Goal: Information Seeking & Learning: Learn about a topic

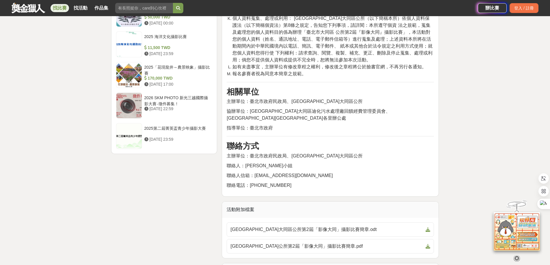
scroll to position [721, 0]
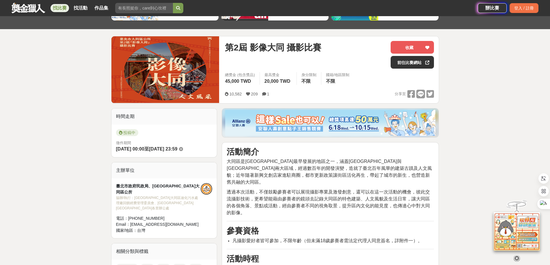
scroll to position [0, 0]
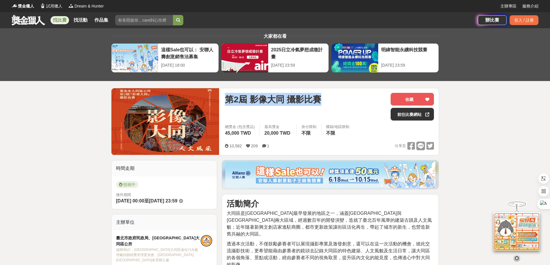
drag, startPoint x: 227, startPoint y: 100, endPoint x: 321, endPoint y: 99, distance: 93.2
click at [321, 99] on span "第2屆 影像大同 攝影比賽" at bounding box center [273, 99] width 96 height 13
copy span "第2屆 影像大同 攝影比賽"
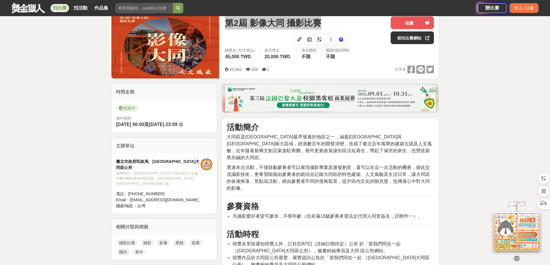
scroll to position [87, 0]
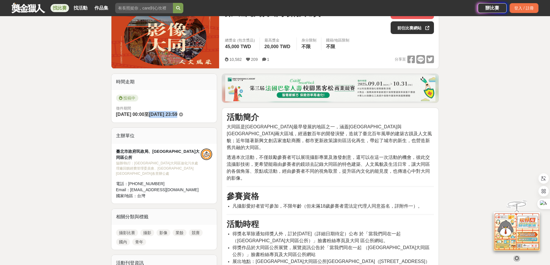
drag, startPoint x: 161, startPoint y: 114, endPoint x: 199, endPoint y: 116, distance: 37.8
click at [199, 116] on div "徵件期間 2025-06-04 00:00 至 2025-10-31 23:59" at bounding box center [164, 112] width 96 height 13
copy span "[DATE] 23:59"
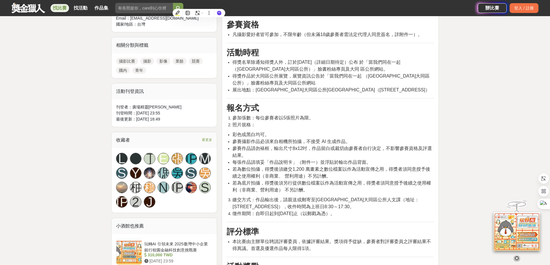
scroll to position [289, 0]
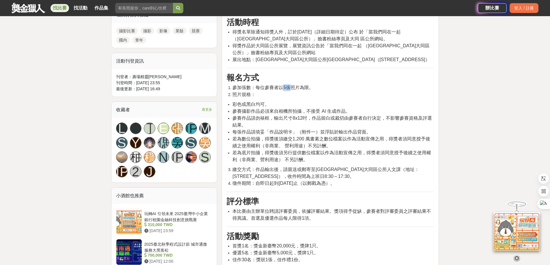
drag, startPoint x: 283, startPoint y: 81, endPoint x: 291, endPoint y: 83, distance: 7.6
click at [291, 85] on span "參加張數：每位參賽者以5張照片為限。" at bounding box center [272, 87] width 81 height 5
copy span "5張"
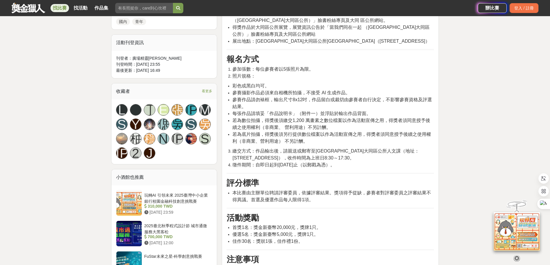
scroll to position [317, 0]
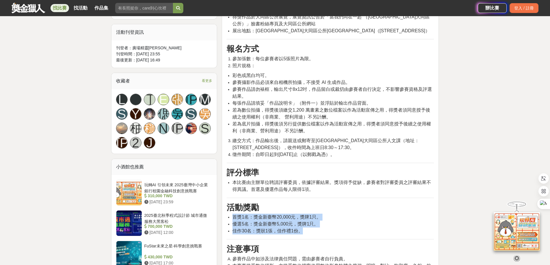
drag, startPoint x: 235, startPoint y: 211, endPoint x: 324, endPoint y: 219, distance: 90.2
click at [301, 225] on ul "首獎1名：獎金新臺幣20,000元，獎牌1只。 優選5名：獎金新臺幣5,000元，獎牌1只。 佳作30名：獎狀1張，佳作禮1份。" at bounding box center [330, 224] width 207 height 21
copy ul "首獎1名：獎金新臺幣20,000元，獎牌1只。 優選5名：獎金新臺幣5,000元，獎牌1只。 佳作30名：獎狀1張，佳作禮1份。"
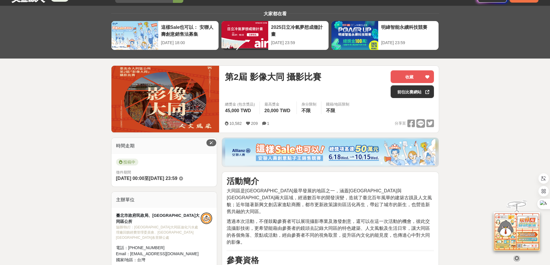
scroll to position [0, 0]
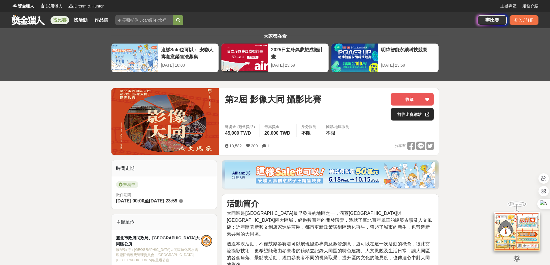
click at [416, 119] on link "前往比賽網站" at bounding box center [411, 114] width 43 height 13
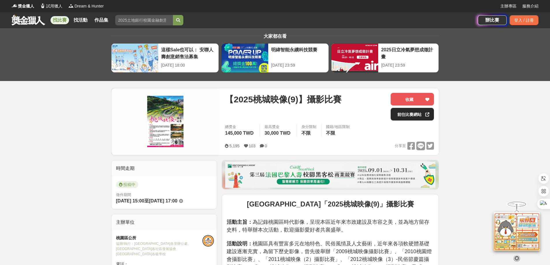
click at [413, 119] on link "前往比賽網站" at bounding box center [411, 114] width 43 height 13
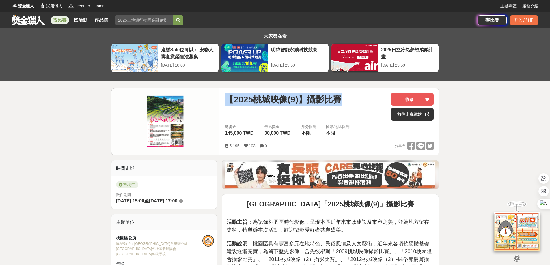
drag, startPoint x: 227, startPoint y: 98, endPoint x: 351, endPoint y: 97, distance: 123.8
click at [351, 97] on div "【2025桃城映像(9)】攝影比賽" at bounding box center [305, 99] width 161 height 13
copy span "【2025桃城映像(9)】攝影比賽"
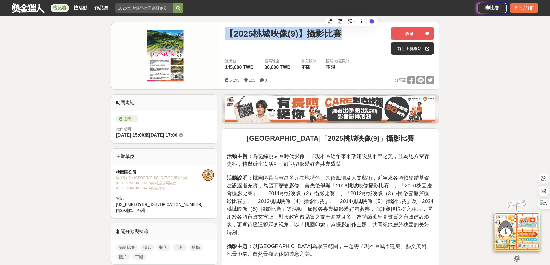
scroll to position [87, 0]
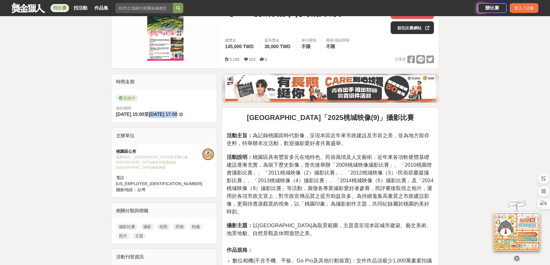
drag, startPoint x: 161, startPoint y: 115, endPoint x: 199, endPoint y: 111, distance: 37.4
click at [199, 111] on div "徵件期間 2025-10-01 15:00 至 2025-10-31 17:00" at bounding box center [164, 112] width 96 height 13
copy span "2025-10-31 17:00"
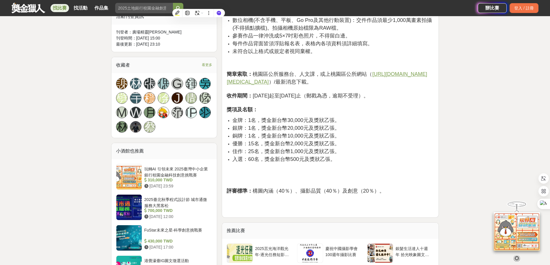
scroll to position [317, 0]
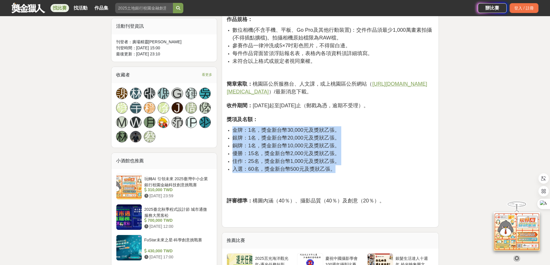
drag, startPoint x: 231, startPoint y: 133, endPoint x: 336, endPoint y: 166, distance: 109.4
click at [339, 167] on ul "金牌：1名，獎金新台幣30,000元及獎狀乙張。 銀牌：1名，獎金新台幣20,000元及獎狀乙張。 銅牌：1名，獎金新台幣10,000元及獎狀乙張。 優勝：1…" at bounding box center [330, 152] width 207 height 53
drag, startPoint x: 317, startPoint y: 158, endPoint x: 267, endPoint y: 142, distance: 52.3
click at [292, 141] on span "銀牌：1名，獎金新台幣20,000元及獎狀乙張。" at bounding box center [285, 138] width 107 height 6
click at [356, 147] on li "銅牌：1名，獎金新台幣10,000元及獎狀乙張。" at bounding box center [332, 146] width 201 height 8
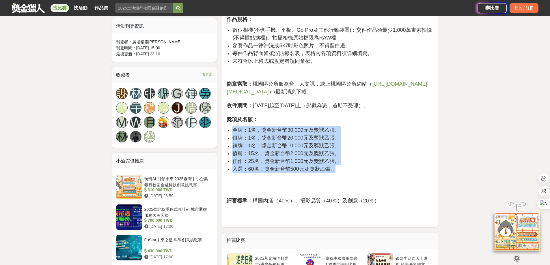
drag, startPoint x: 336, startPoint y: 172, endPoint x: 233, endPoint y: 132, distance: 110.7
click at [231, 132] on ul "金牌：1名，獎金新台幣30,000元及獎狀乙張。 銀牌：1名，獎金新台幣20,000元及獎狀乙張。 銅牌：1名，獎金新台幣10,000元及獎狀乙張。 優勝：1…" at bounding box center [330, 152] width 207 height 53
copy ul "金牌：1名，獎金新台幣30,000元及獎狀乙張。 銀牌：1名，獎金新台幣20,000元及獎狀乙張。 銅牌：1名，獎金新台幣10,000元及獎狀乙張。 優勝：1…"
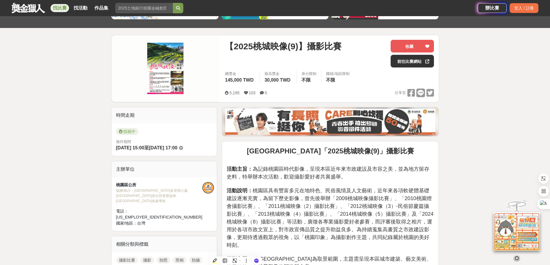
scroll to position [29, 0]
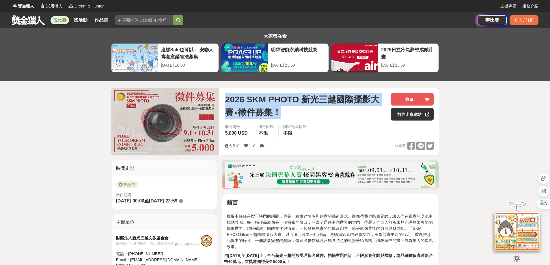
drag, startPoint x: 225, startPoint y: 98, endPoint x: 281, endPoint y: 109, distance: 58.0
click at [281, 109] on div "2026 SKM PHOTO 新光三越國際攝影大賽‧徵件募集！ 收藏 前往比賽網站 最高獎金 5,000 USD 身分限制 不限 國籍/地區限制 不限 5,5…" at bounding box center [329, 121] width 218 height 67
copy span "2026 SKM PHOTO 新光三越國際攝影大賽‧徵件募集！"
click at [403, 116] on link "前往比賽網站" at bounding box center [411, 114] width 43 height 13
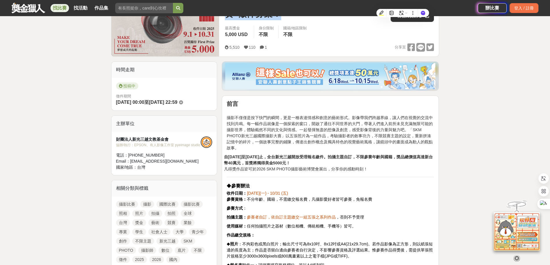
scroll to position [87, 0]
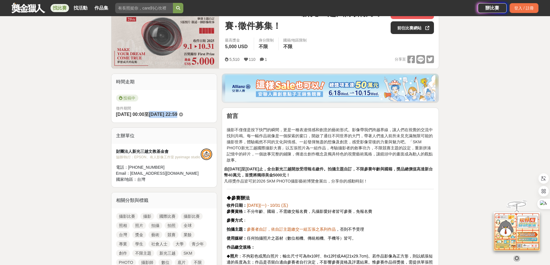
drag, startPoint x: 160, startPoint y: 113, endPoint x: 199, endPoint y: 115, distance: 39.0
click at [199, 115] on div "徵件期間 2025-09-01 00:00 至 2025-10-31 22:59" at bounding box center [164, 112] width 96 height 13
copy span "[DATE] 22:59"
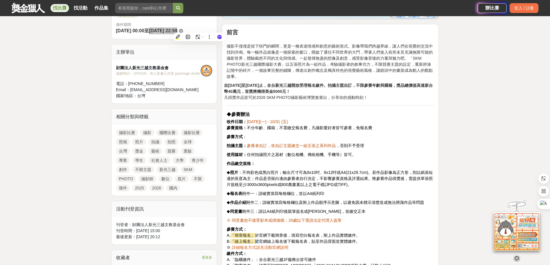
scroll to position [173, 0]
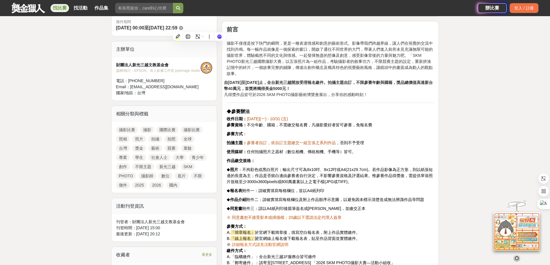
click at [285, 144] on span "參賽者自訂，依自訂主題繳交一組五張之系列作品" at bounding box center [291, 143] width 89 height 5
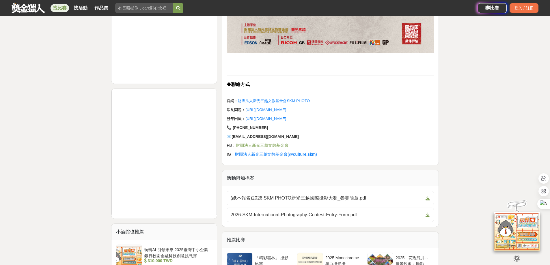
scroll to position [577, 0]
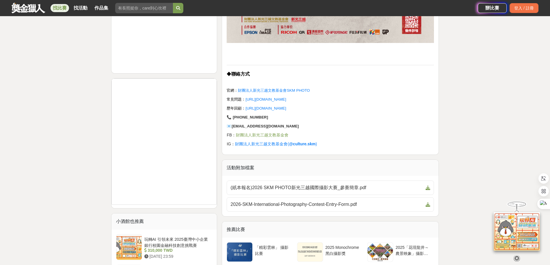
click at [482, 60] on div "大家都在看 這樣Sale也可以： 安聯人壽創意銷售法募集 2025-10-15 18:00 明緯智能永續科技競賽 2025-10-19 23:59 2025日…" at bounding box center [275, 39] width 550 height 1177
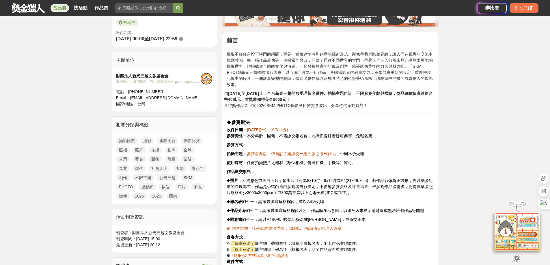
scroll to position [173, 0]
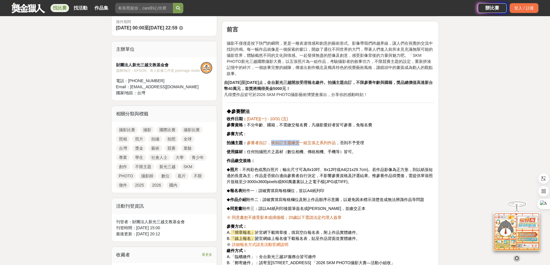
drag, startPoint x: 270, startPoint y: 145, endPoint x: 299, endPoint y: 141, distance: 29.1
click at [299, 141] on span "參賽者自訂，依自訂主題繳交一組五張之系列作品" at bounding box center [291, 143] width 89 height 5
drag, startPoint x: 276, startPoint y: 145, endPoint x: 333, endPoint y: 144, distance: 56.9
click at [334, 144] on span "參賽者自訂，依自訂主題繳交一組五張之系列作品" at bounding box center [291, 143] width 89 height 5
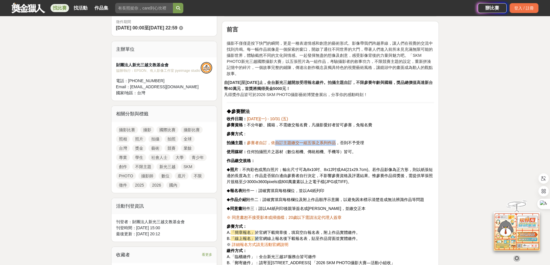
click at [276, 145] on span "參賽者自訂，依自訂主題繳交一組五張之系列作品" at bounding box center [291, 143] width 89 height 5
click at [315, 143] on span "參賽者自訂，依自訂主題繳交一組五張之系列作品" at bounding box center [291, 143] width 89 height 5
drag, startPoint x: 270, startPoint y: 145, endPoint x: 357, endPoint y: 142, distance: 87.5
click at [363, 144] on p "拍攝主題： 參賽者自訂，依自訂主題繳交一組五張之系列作品 ，否則不予受理" at bounding box center [330, 143] width 207 height 6
copy p "依自訂主題繳交一組五張之系列作品 ，否則不予受理"
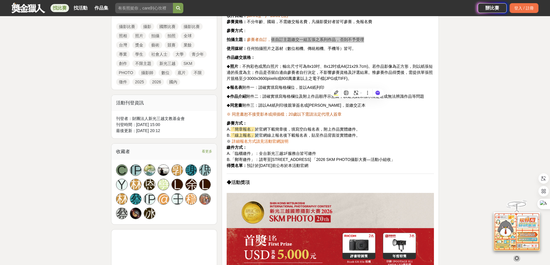
scroll to position [231, 0]
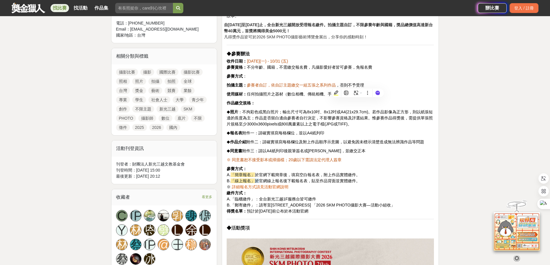
click at [437, 149] on div "前言 攝影不僅僅是按下快門的瞬間，更是一種表達情感和創意的藝術形式。影像帶我們跨越界線，讓人們在視覺的交流中找到共鳴。每一幅作品就像是一個探索的窗口，開啟了通…" at bounding box center [330, 232] width 217 height 538
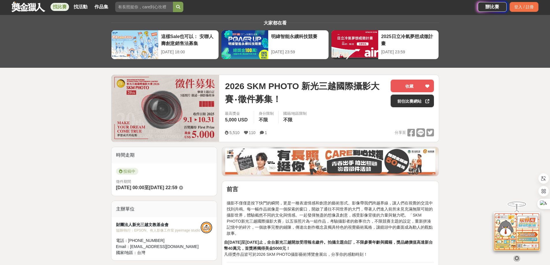
scroll to position [0, 0]
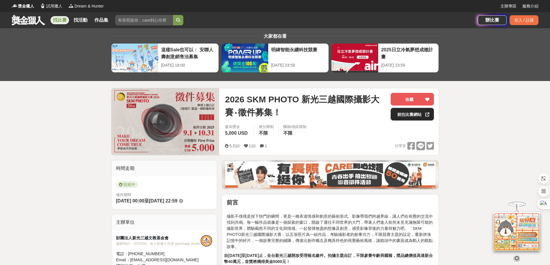
click at [409, 116] on link "前往比賽網站" at bounding box center [411, 114] width 43 height 13
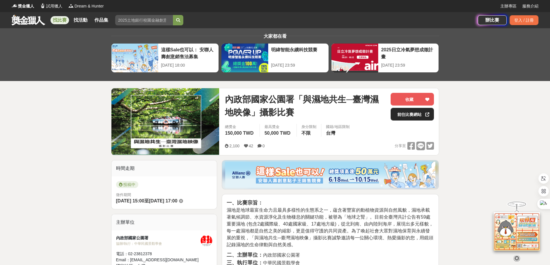
click at [410, 115] on link "前往比賽網站" at bounding box center [411, 114] width 43 height 13
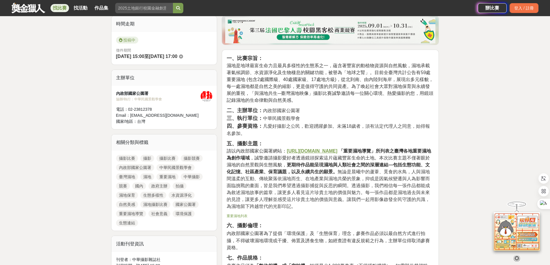
scroll to position [144, 0]
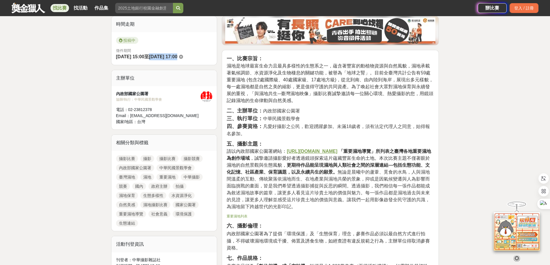
drag, startPoint x: 161, startPoint y: 56, endPoint x: 199, endPoint y: 56, distance: 37.8
click at [199, 56] on div "徵件期間 [DATE] 15:00 至 [DATE] 17:00" at bounding box center [164, 54] width 96 height 13
copy span "[DATE] 17:00"
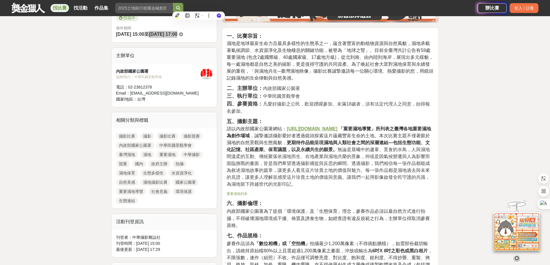
scroll to position [202, 0]
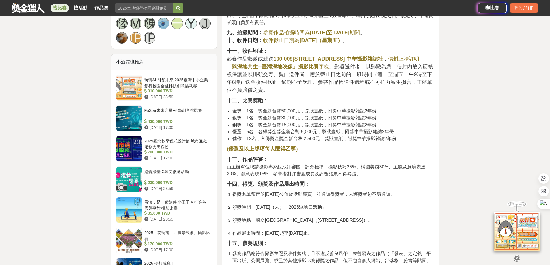
scroll to position [462, 0]
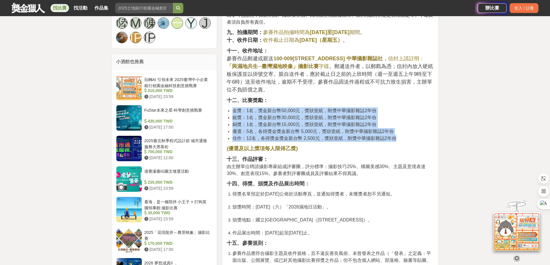
drag, startPoint x: 234, startPoint y: 117, endPoint x: 412, endPoint y: 143, distance: 180.5
click at [412, 142] on ul "金獎：1名，獎金新台幣50,000元，獎狀壹紙，附獎中華攝影雜誌2年份 銀獎：1名，獎金新台幣30,000元，獎狀壹紙，附獎中華攝影雜誌2年份 銅獎：1名，獎…" at bounding box center [330, 124] width 207 height 35
copy ul "金獎：1名，獎金新台幣50,000元，獎狀壹紙，附獎中華攝影雜誌2年份 銀獎：1名，獎金新台幣30,000元，獎狀壹紙，附獎中華攝影雜誌2年份 銅獎：1名，獎…"
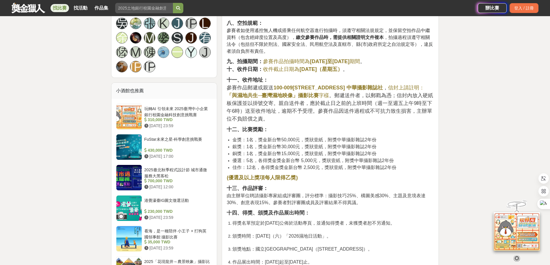
scroll to position [433, 0]
drag, startPoint x: 490, startPoint y: 151, endPoint x: 488, endPoint y: 175, distance: 23.7
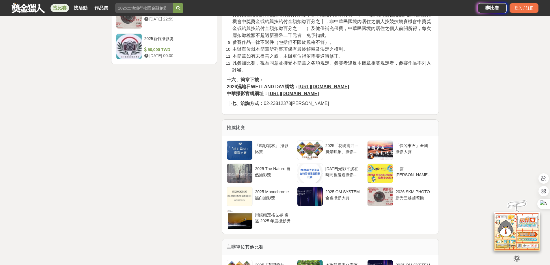
scroll to position [837, 0]
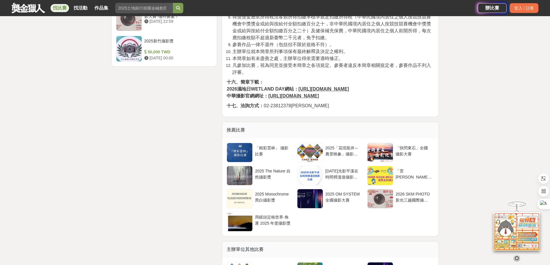
click at [316, 91] on u "[URL][DOMAIN_NAME]" at bounding box center [323, 89] width 51 height 5
